Goal: Task Accomplishment & Management: Use online tool/utility

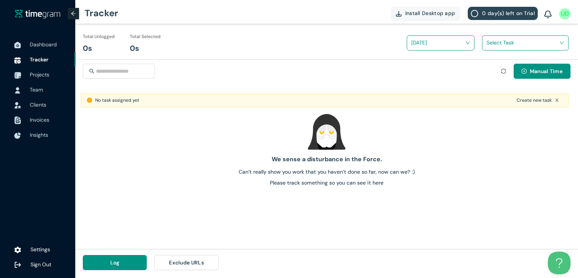
click at [557, 100] on icon "close" at bounding box center [557, 100] width 5 height 5
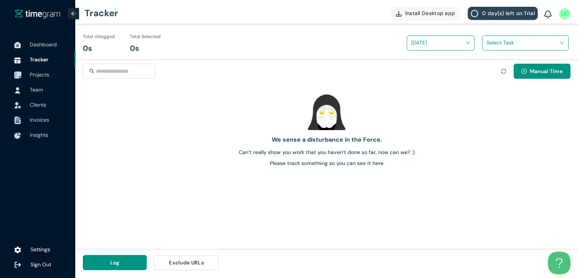
click at [35, 76] on span "Projects" at bounding box center [40, 74] width 20 height 7
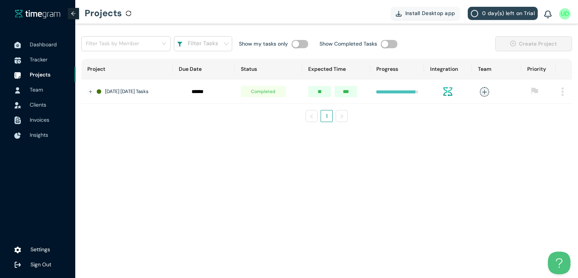
click at [564, 90] on td at bounding box center [563, 91] width 17 height 24
click at [562, 91] on img at bounding box center [562, 91] width 2 height 9
click at [545, 127] on span "Delete" at bounding box center [553, 124] width 16 height 8
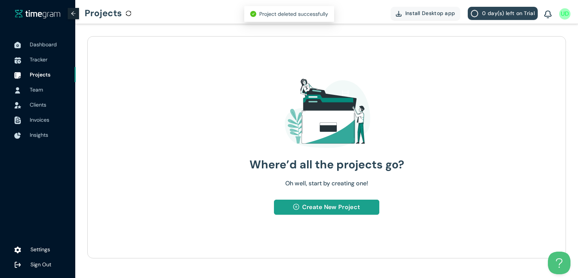
click at [312, 209] on span "Create New Project" at bounding box center [331, 206] width 58 height 9
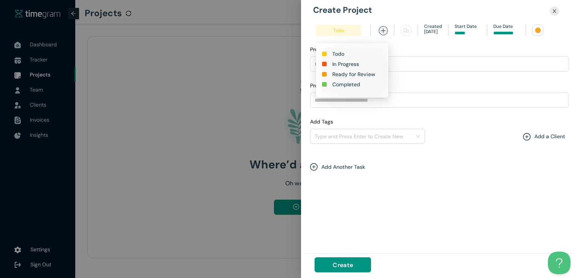
click at [339, 63] on h1 "In Progress" at bounding box center [345, 64] width 27 height 8
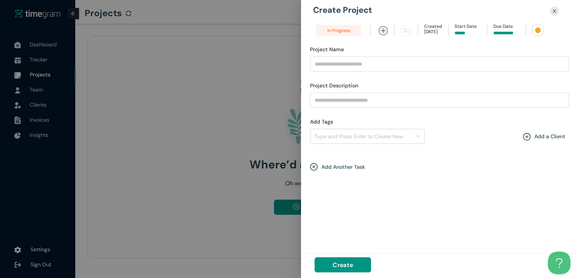
click at [508, 32] on input at bounding box center [506, 33] width 26 height 7
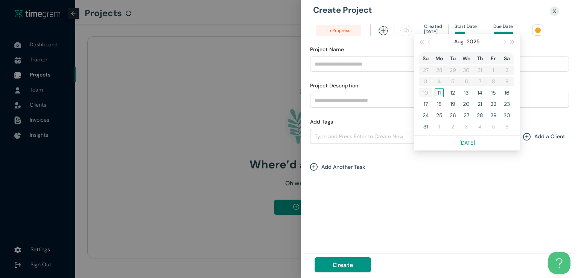
type input "******"
click at [440, 92] on div "11" at bounding box center [439, 92] width 9 height 9
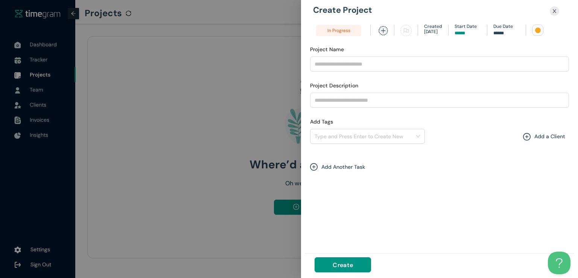
click at [538, 30] on div at bounding box center [538, 30] width 6 height 6
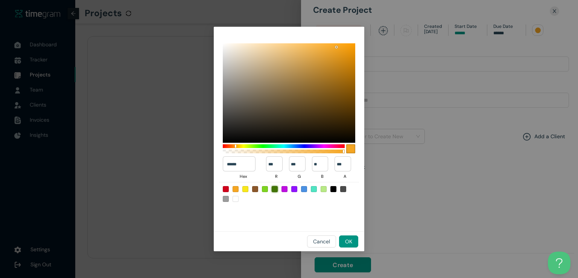
click at [274, 188] on div at bounding box center [275, 189] width 6 height 6
type input "******"
type input "**"
type input "***"
type input "*"
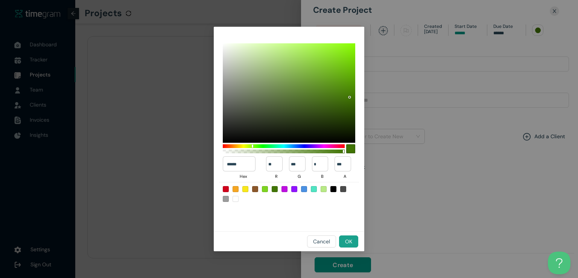
click at [351, 243] on span "OK" at bounding box center [348, 241] width 7 height 8
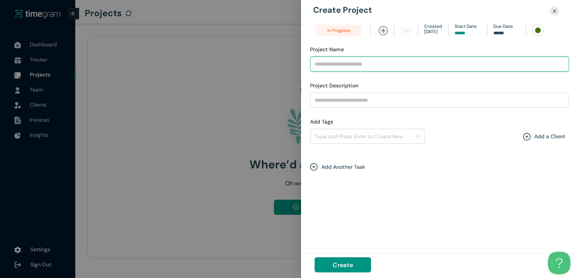
click at [342, 68] on input "Project Name" at bounding box center [439, 63] width 259 height 15
type input "**********"
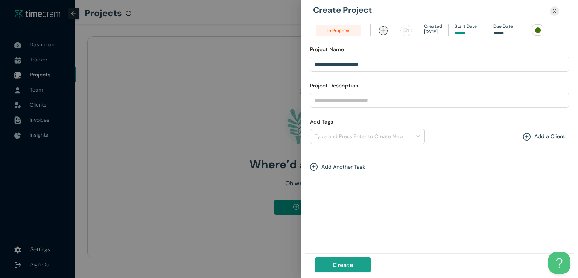
click at [346, 265] on span "Create" at bounding box center [343, 264] width 20 height 9
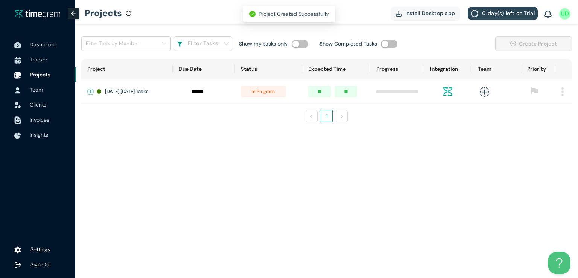
click at [89, 91] on button "Expand row" at bounding box center [91, 92] width 6 height 6
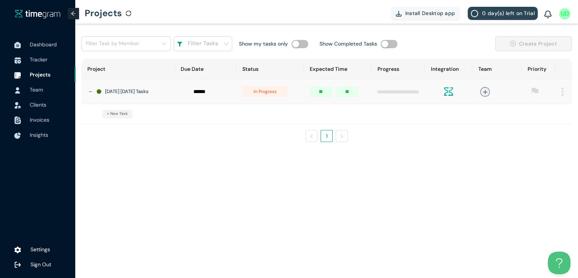
click at [127, 114] on span "+ New Task" at bounding box center [117, 114] width 21 height 6
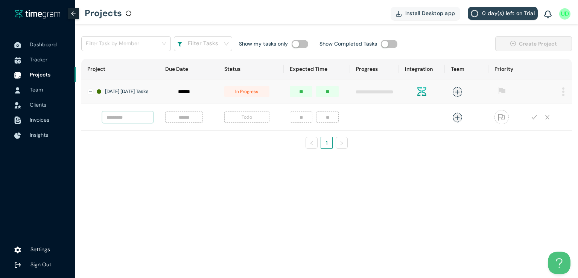
click at [136, 122] on input "text" at bounding box center [127, 116] width 51 height 11
type input "**********"
click at [188, 121] on input at bounding box center [184, 117] width 29 height 8
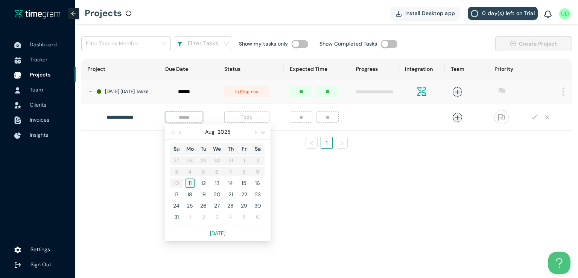
type input "******"
click at [189, 186] on div "11" at bounding box center [190, 182] width 9 height 9
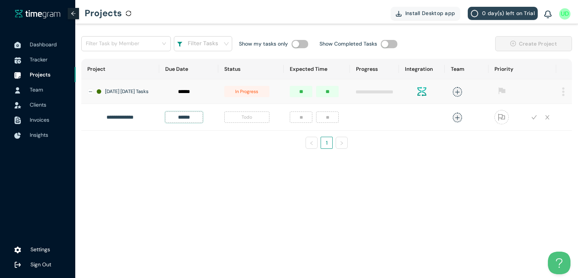
click at [248, 117] on span "Todo" at bounding box center [246, 116] width 45 height 11
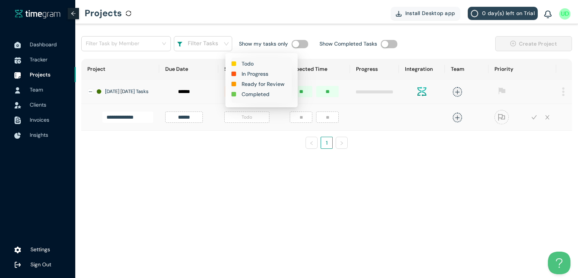
click at [253, 72] on h1 "In Progress" at bounding box center [255, 74] width 27 height 8
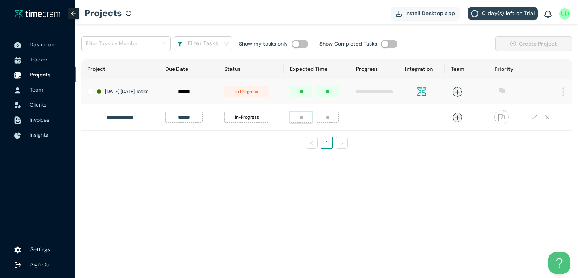
click at [304, 119] on input "number" at bounding box center [301, 116] width 23 height 11
type input "*"
type input "**"
click at [458, 119] on icon "plus" at bounding box center [458, 118] width 6 height 6
click at [376, 170] on div "Umer Dar" at bounding box center [402, 171] width 58 height 8
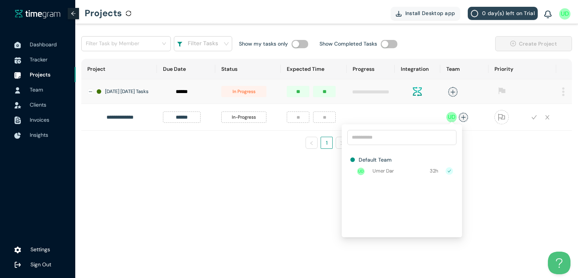
click at [533, 160] on div "**********" at bounding box center [326, 95] width 503 height 143
click at [534, 119] on icon "check" at bounding box center [534, 117] width 6 height 6
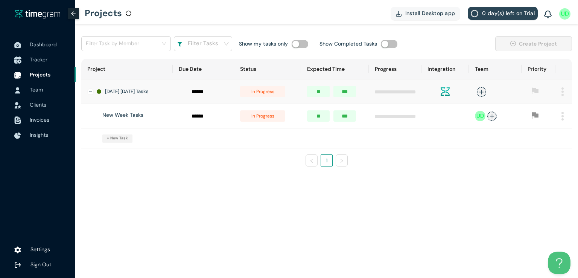
click at [38, 61] on span "Tracker" at bounding box center [39, 59] width 18 height 7
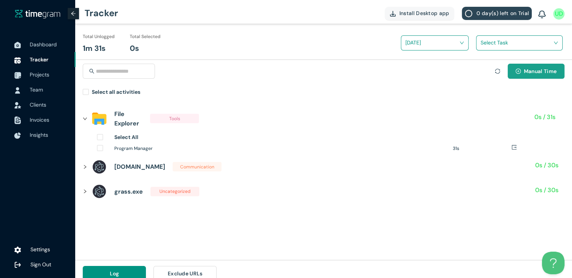
click at [521, 69] on button "Manual Time" at bounding box center [536, 71] width 57 height 15
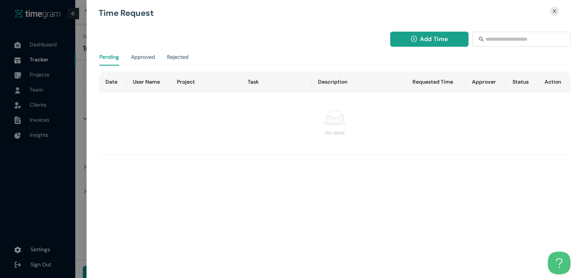
click at [423, 37] on span "Add Time" at bounding box center [434, 38] width 28 height 9
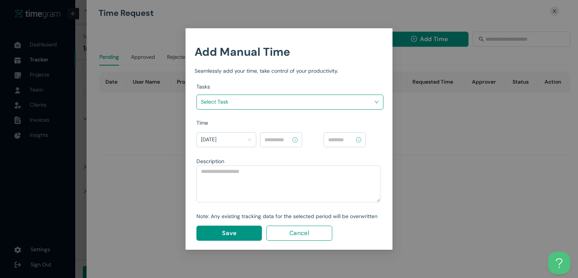
click at [316, 98] on input "search" at bounding box center [287, 101] width 173 height 11
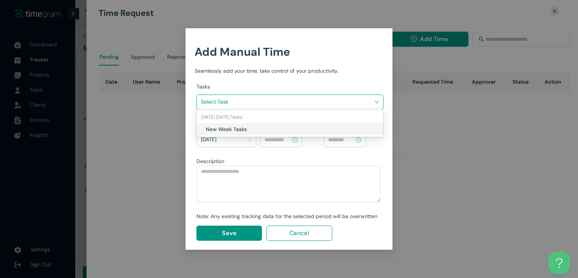
click at [269, 128] on h1 "New Week Tasks" at bounding box center [250, 129] width 88 height 8
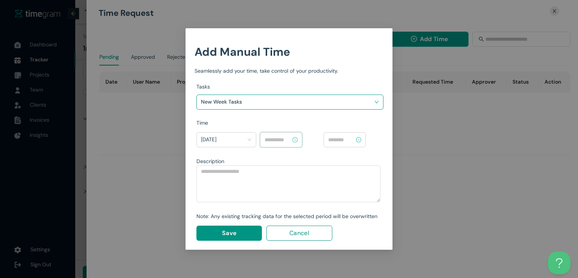
click at [284, 137] on input at bounding box center [278, 139] width 26 height 8
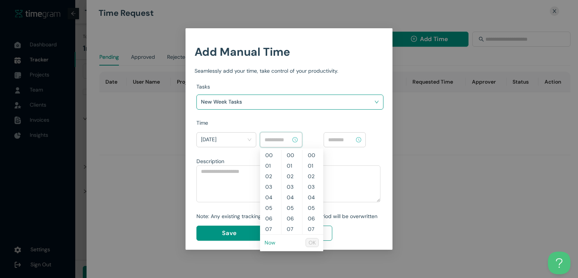
click at [267, 244] on link "Now" at bounding box center [270, 242] width 11 height 7
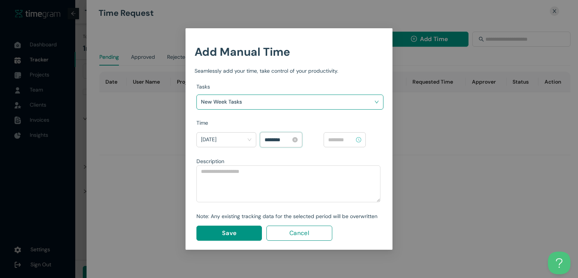
scroll to position [84, 0]
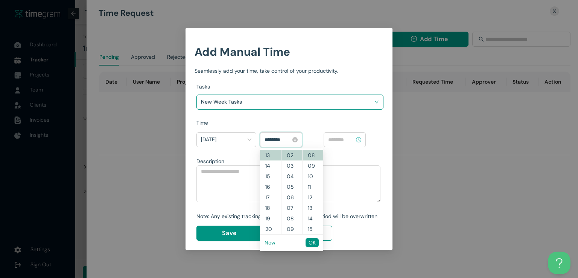
click at [269, 137] on input "********" at bounding box center [278, 139] width 26 height 8
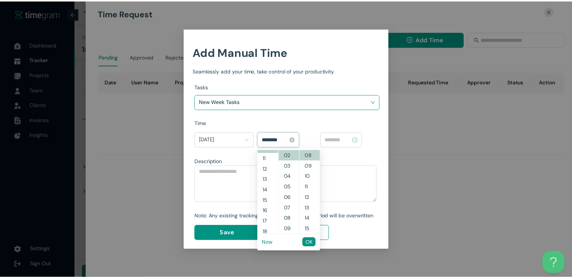
scroll to position [105, 0]
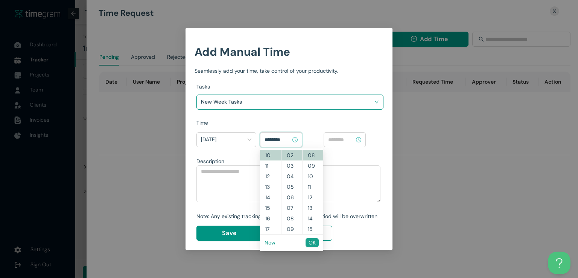
click at [310, 244] on span "OK" at bounding box center [312, 242] width 7 height 8
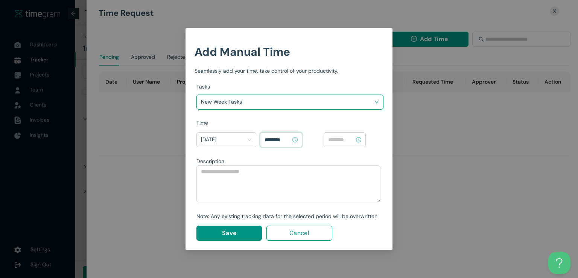
type input "********"
click at [347, 141] on input at bounding box center [341, 139] width 26 height 8
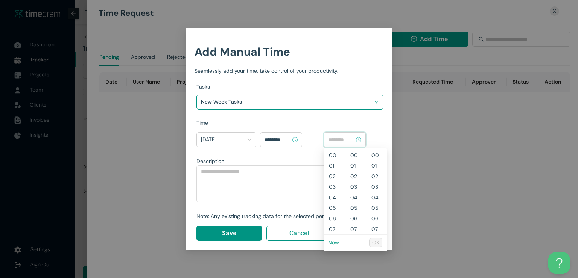
click at [333, 242] on link "Now" at bounding box center [333, 242] width 11 height 7
type input "********"
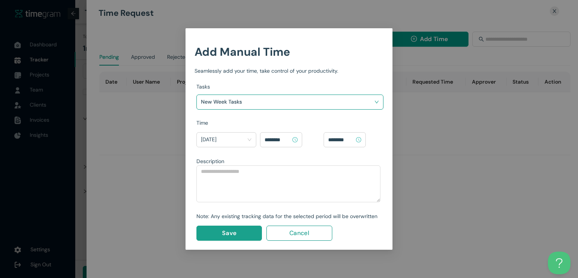
click at [234, 229] on span "Save" at bounding box center [229, 232] width 14 height 9
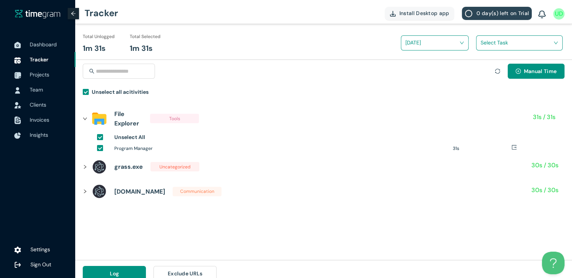
click at [489, 44] on input "search" at bounding box center [517, 42] width 72 height 11
click at [484, 73] on div "New Week Tasks" at bounding box center [520, 70] width 86 height 12
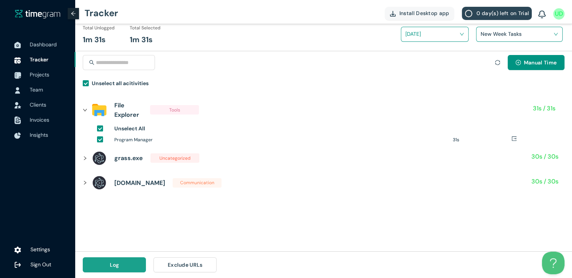
scroll to position [0, 0]
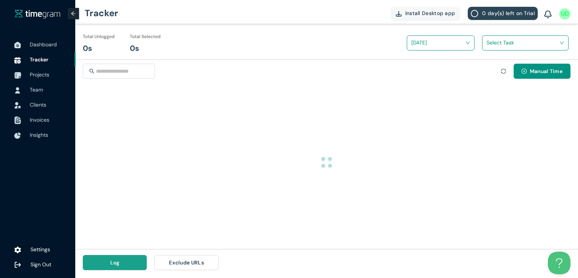
click at [111, 262] on span "Log" at bounding box center [114, 262] width 9 height 8
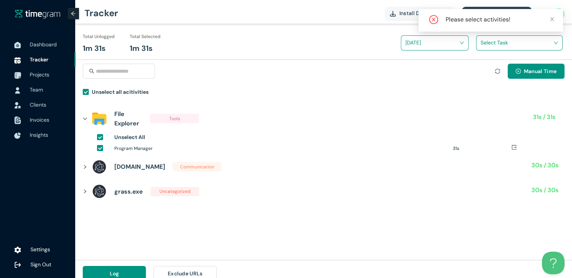
click at [498, 44] on input "search" at bounding box center [517, 42] width 72 height 11
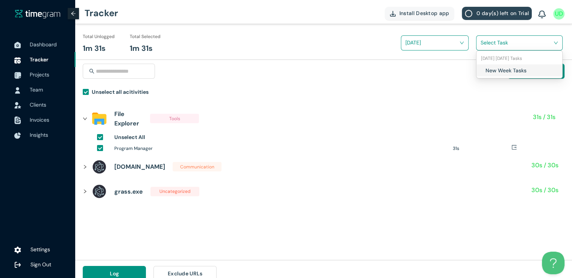
click at [481, 66] on div "New Week Tasks" at bounding box center [520, 70] width 86 height 12
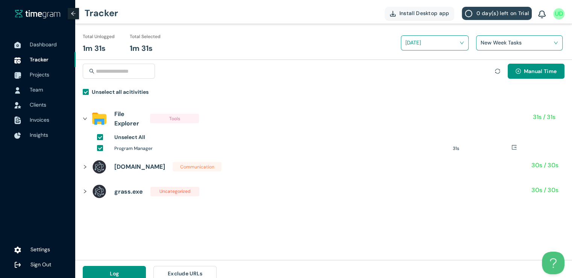
scroll to position [9, 0]
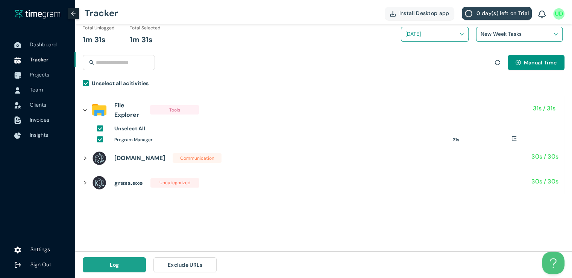
click at [114, 258] on button "Log" at bounding box center [114, 264] width 63 height 15
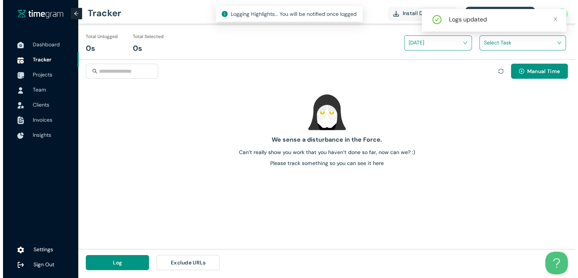
scroll to position [0, 0]
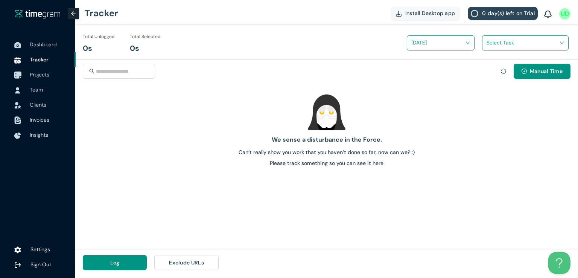
click at [50, 78] on span "Projects" at bounding box center [50, 74] width 40 height 15
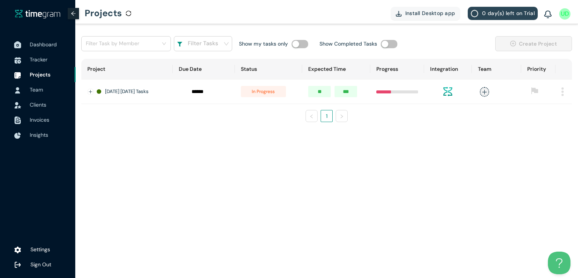
click at [43, 43] on span "Dashboard" at bounding box center [43, 44] width 27 height 7
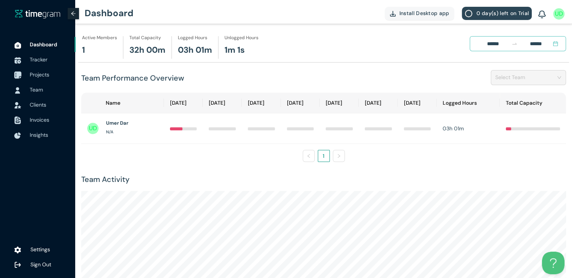
click at [40, 77] on span "Projects" at bounding box center [40, 74] width 20 height 7
